Goal: Task Accomplishment & Management: Use online tool/utility

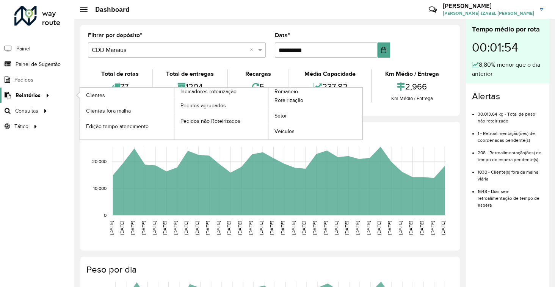
click at [29, 92] on span "Relatórios" at bounding box center [28, 95] width 25 height 8
click at [86, 90] on link "Clientes" at bounding box center [127, 95] width 94 height 15
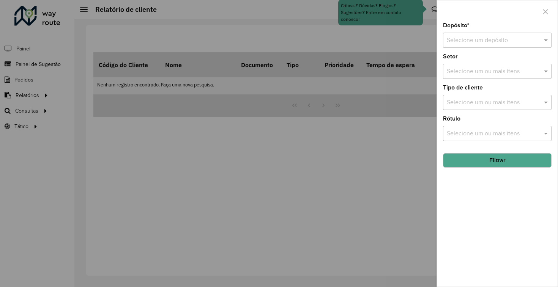
click at [467, 47] on div "Selecione um depósito" at bounding box center [497, 40] width 109 height 15
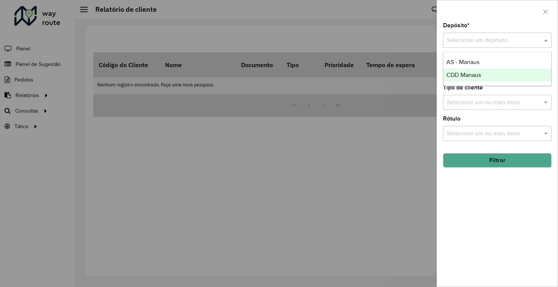
click at [477, 72] on span "CDD Manaus" at bounding box center [463, 75] width 35 height 6
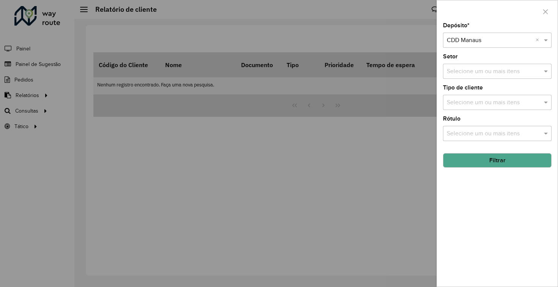
click at [478, 74] on input "text" at bounding box center [493, 71] width 97 height 9
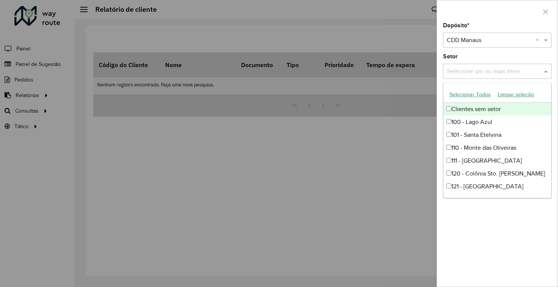
click at [489, 67] on input "text" at bounding box center [493, 71] width 97 height 9
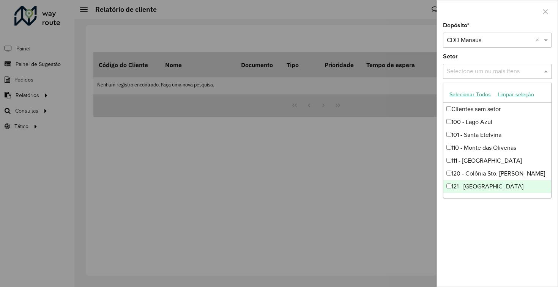
click at [488, 247] on div "Depósito * Selecione um depósito × CDD Manaus × Setor Selecione um ou mais iten…" at bounding box center [497, 155] width 121 height 264
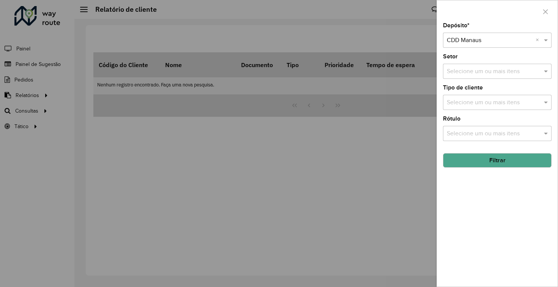
click at [506, 161] on button "Filtrar" at bounding box center [497, 160] width 109 height 14
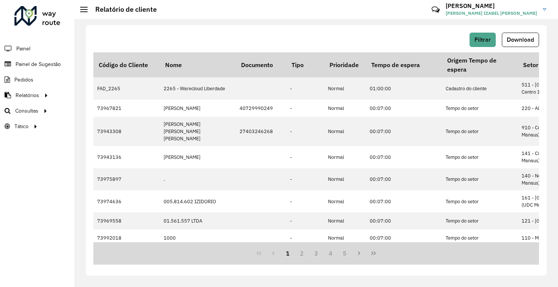
click at [518, 42] on span "Download" at bounding box center [520, 39] width 27 height 6
